Goal: Task Accomplishment & Management: Manage account settings

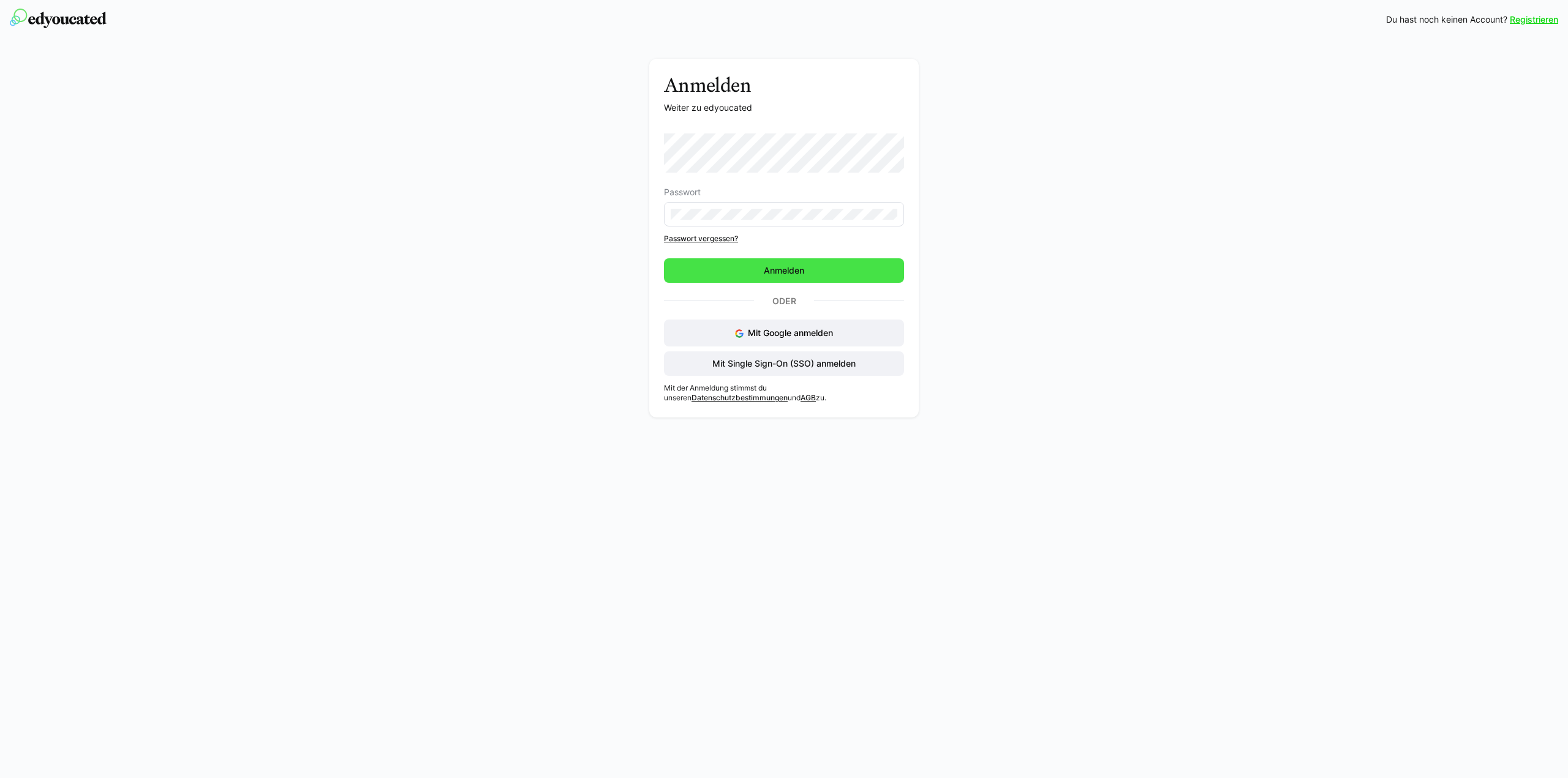
click at [762, 279] on span "Anmelden" at bounding box center [784, 271] width 240 height 24
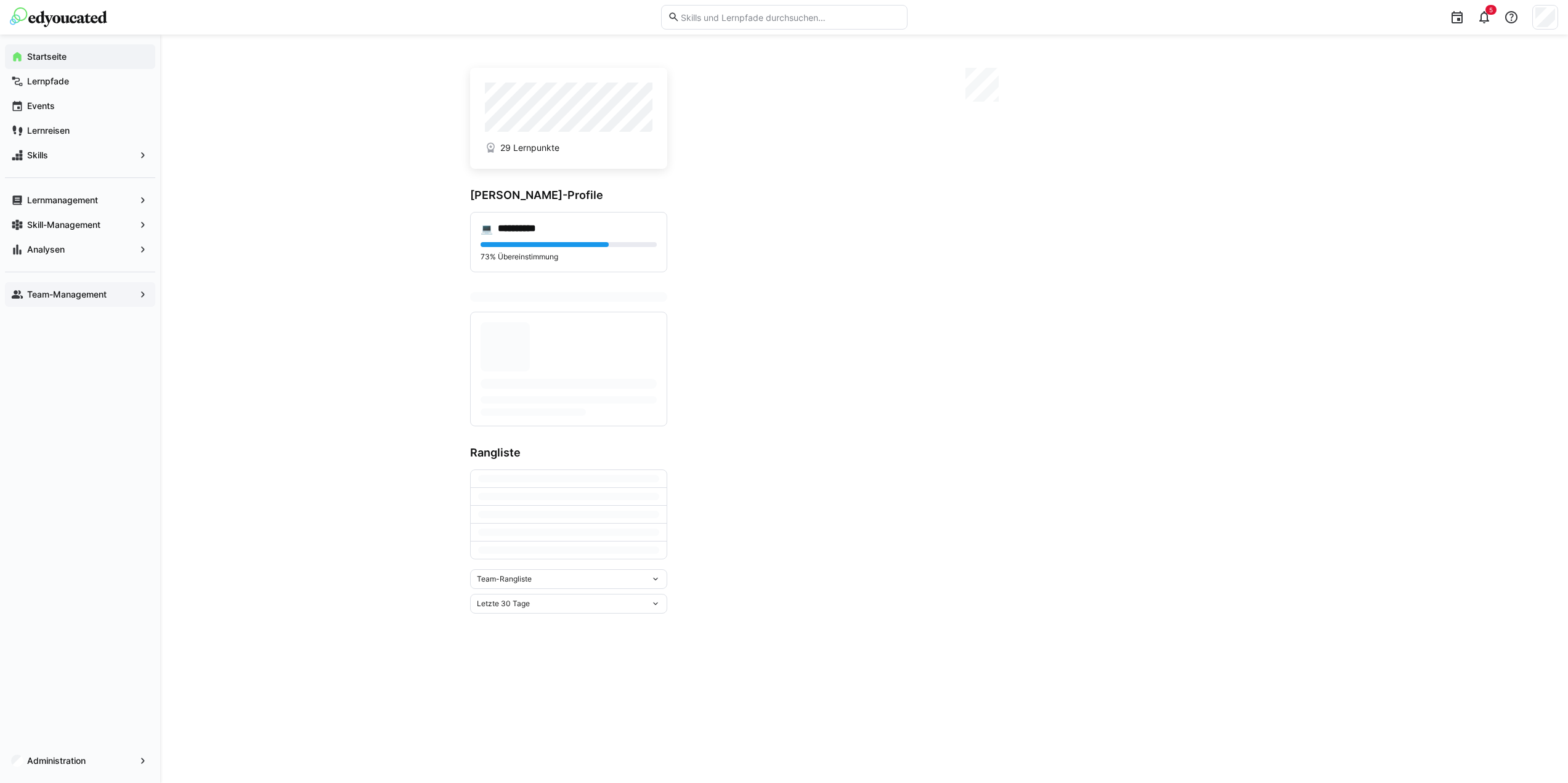
click at [58, 299] on span "Team-Management" at bounding box center [80, 294] width 110 height 12
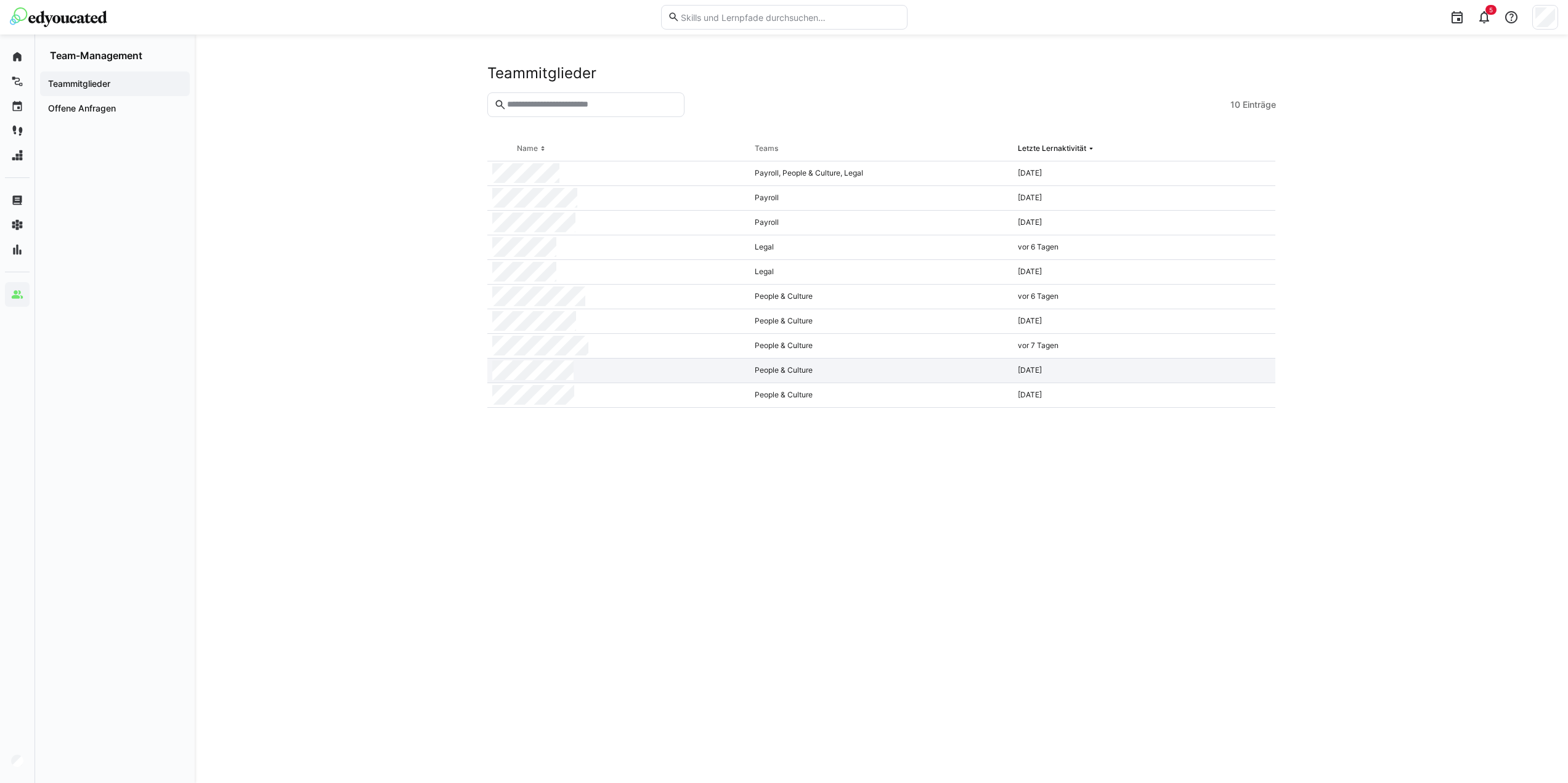
click at [584, 370] on div at bounding box center [619, 371] width 263 height 24
click at [626, 495] on eds-table "Name Teams Letzte Lernaktivität Payroll, People & Culture, Legal [DATE] Payroll…" at bounding box center [881, 445] width 789 height 617
click at [631, 317] on div at bounding box center [619, 321] width 263 height 24
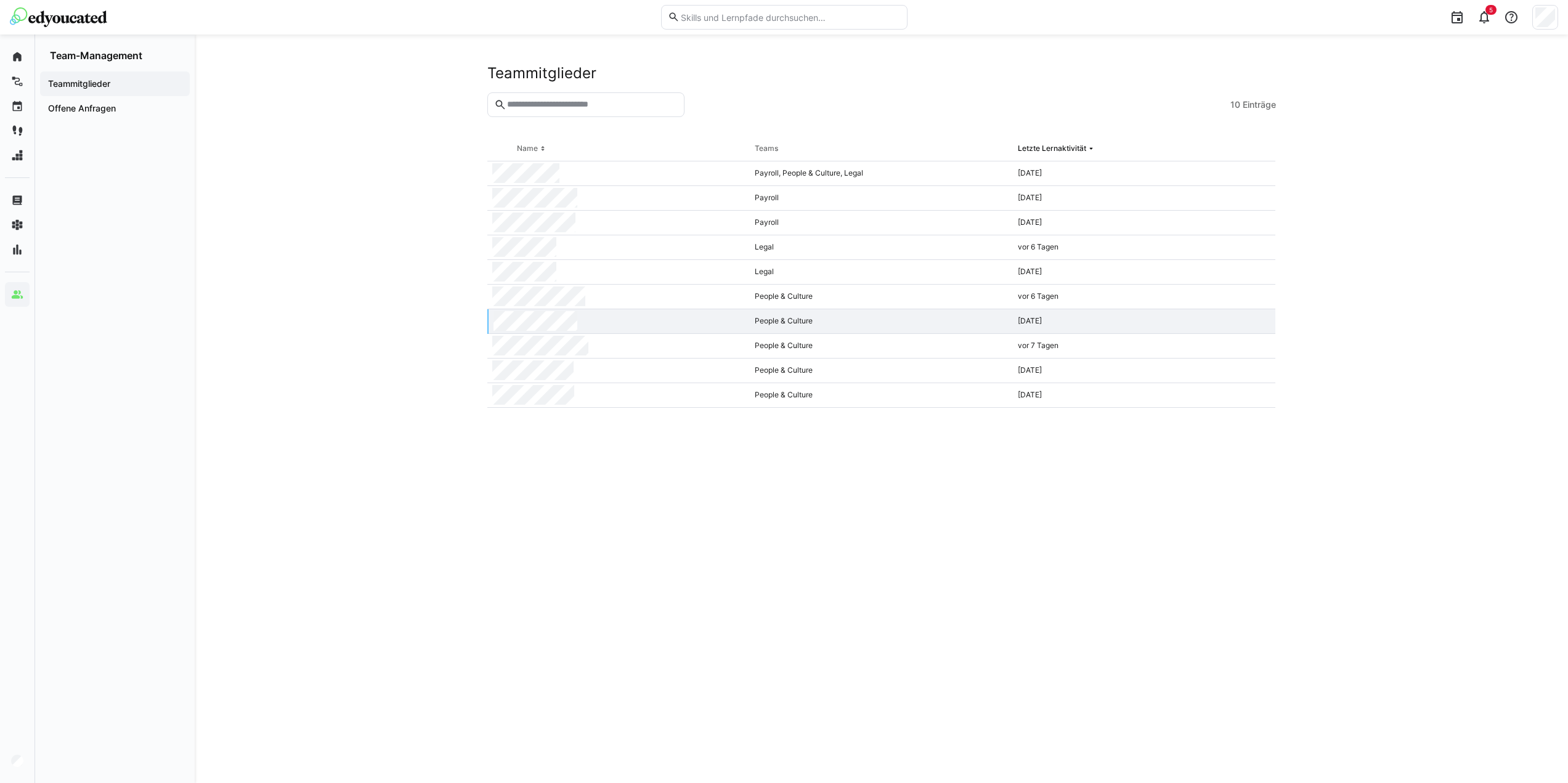
click at [587, 110] on input "text" at bounding box center [592, 104] width 171 height 11
click at [0, 0] on app-navigation-label "Offene Anfragen" at bounding box center [0, 0] width 0 height 0
click at [597, 100] on input "text" at bounding box center [592, 104] width 171 height 11
click at [417, 294] on div "Teammitglieder 10 Einträge Name Teams Letzte Lernaktivität Payroll, People & Cu…" at bounding box center [881, 408] width 1373 height 748
click at [587, 270] on div at bounding box center [619, 273] width 263 height 24
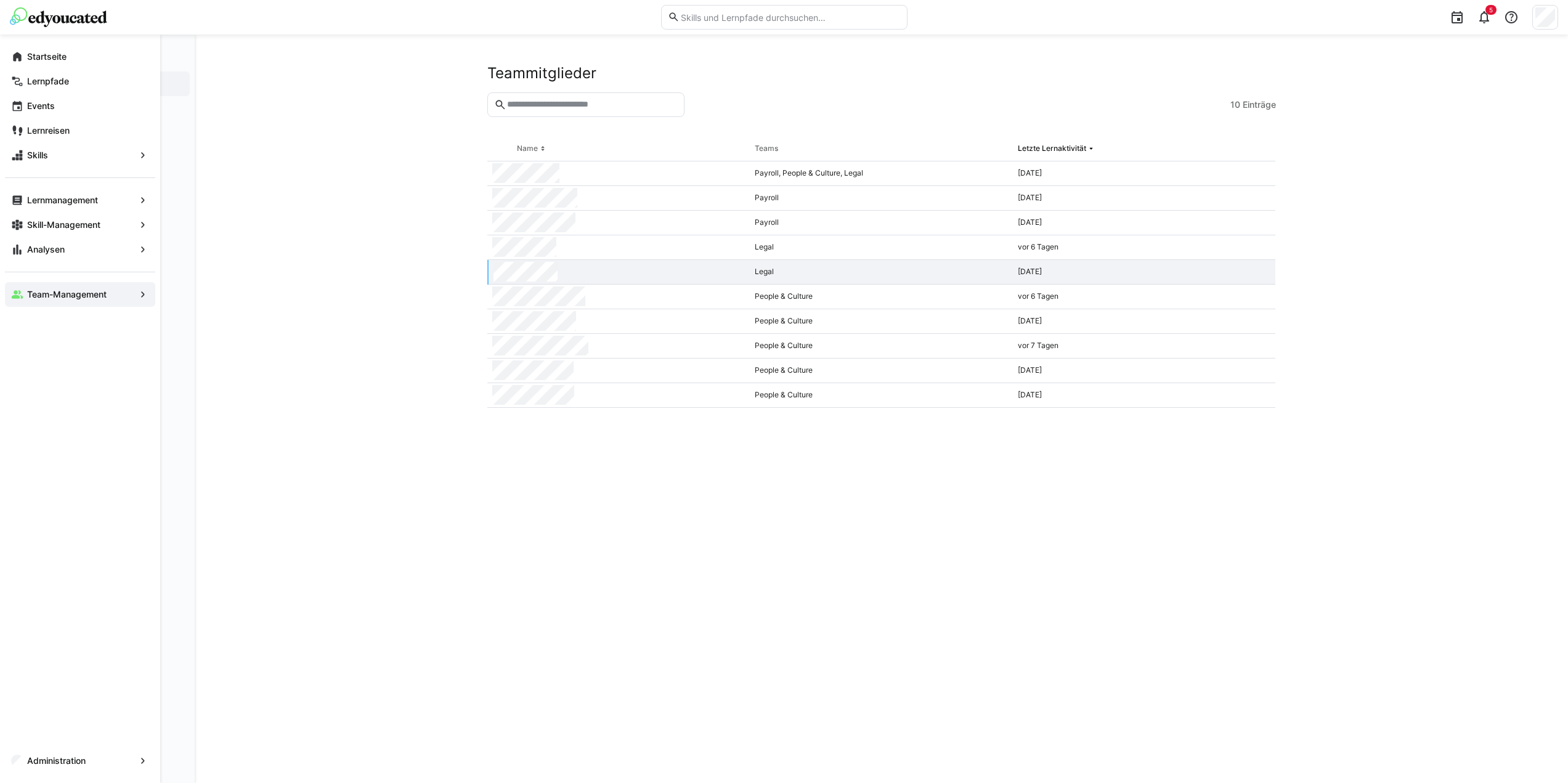
click at [132, 295] on span "Team-Management" at bounding box center [80, 294] width 110 height 12
click at [145, 294] on eds-icon at bounding box center [142, 294] width 12 height 12
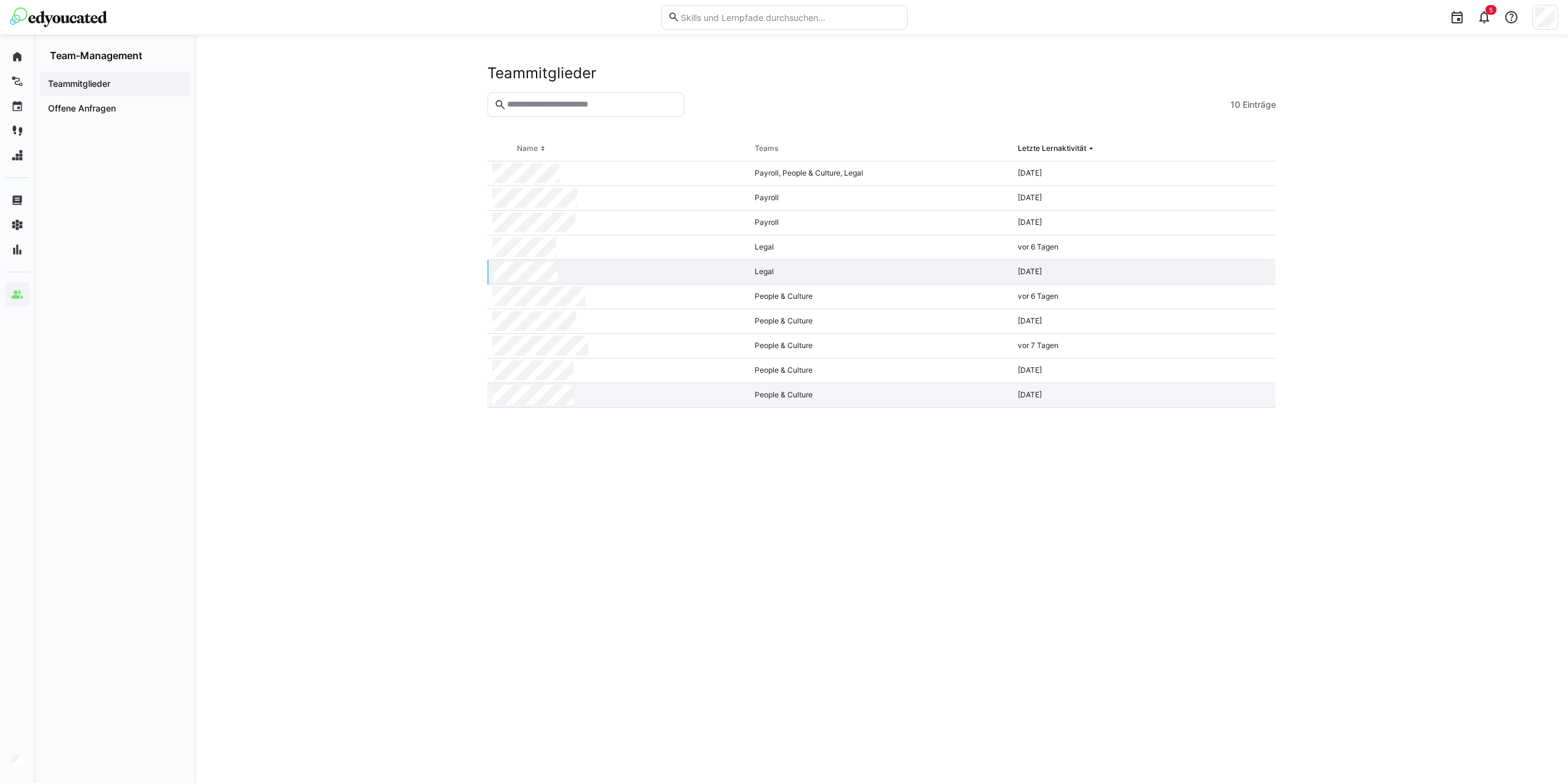
click at [596, 395] on div at bounding box center [619, 395] width 263 height 24
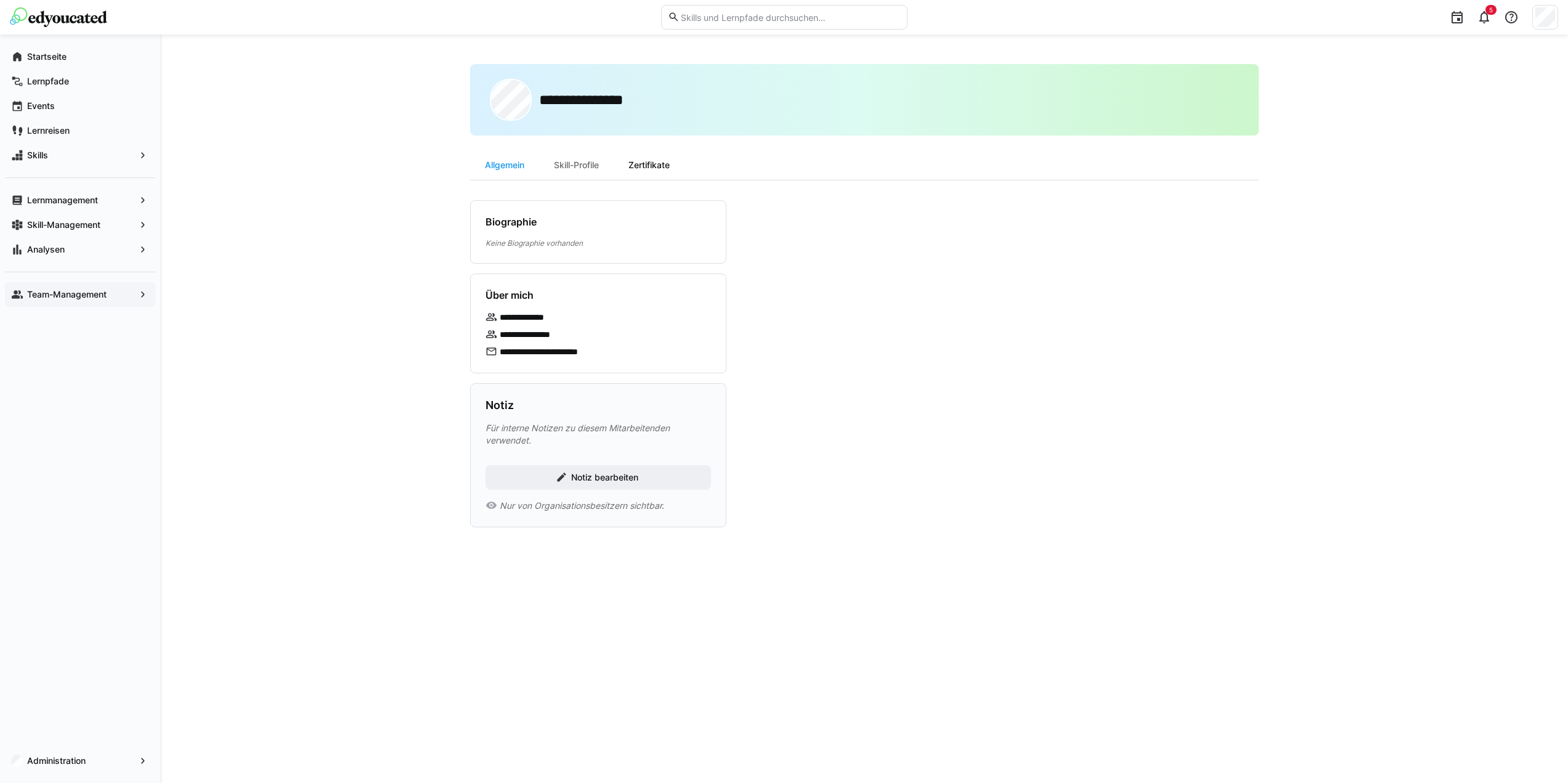
click at [659, 166] on div "Zertifikate" at bounding box center [649, 165] width 71 height 29
